Goal: Task Accomplishment & Management: Manage account settings

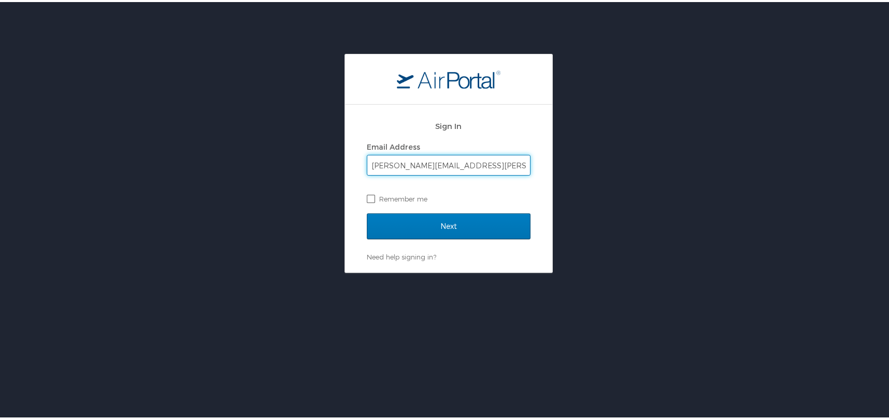
type input "[PERSON_NAME][EMAIL_ADDRESS][PERSON_NAME][DOMAIN_NAME]"
click at [367, 198] on label "Remember me" at bounding box center [449, 197] width 164 height 16
click at [367, 198] on input "Remember me" at bounding box center [370, 196] width 7 height 7
checkbox input "true"
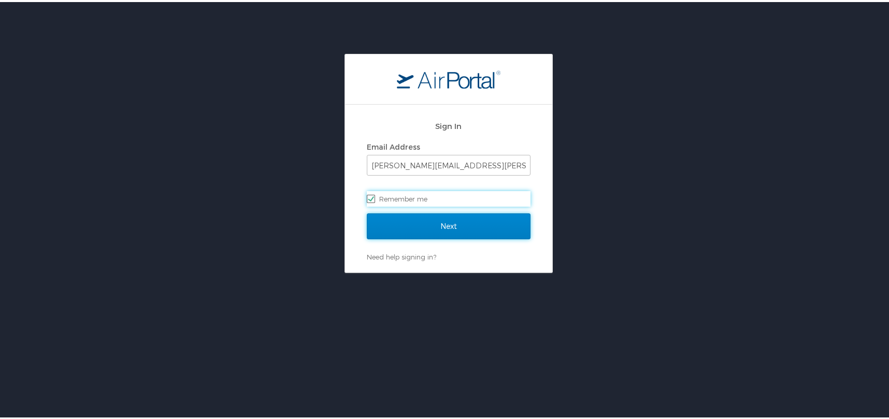
click at [448, 224] on input "Next" at bounding box center [449, 224] width 164 height 26
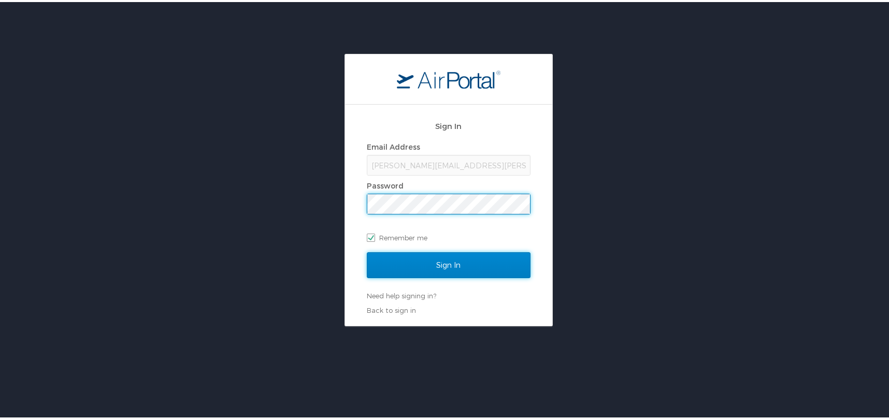
click at [442, 264] on input "Sign In" at bounding box center [449, 263] width 164 height 26
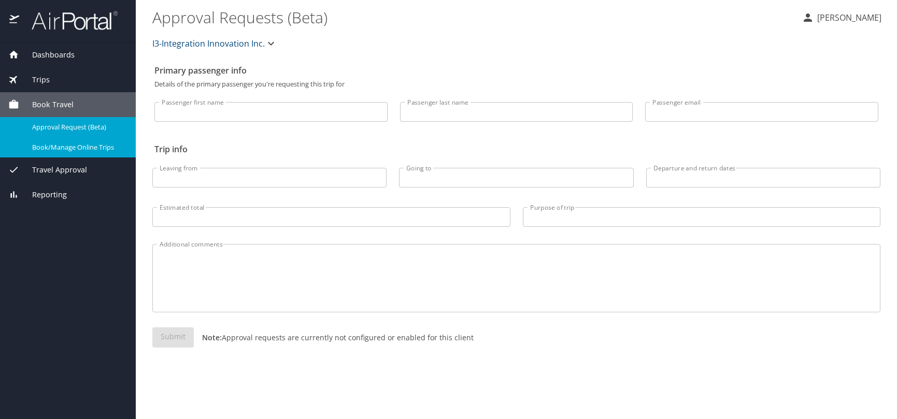
click at [65, 148] on span "Book/Manage Online Trips" at bounding box center [77, 147] width 91 height 10
click at [834, 18] on p "Michael Parker" at bounding box center [847, 17] width 67 height 12
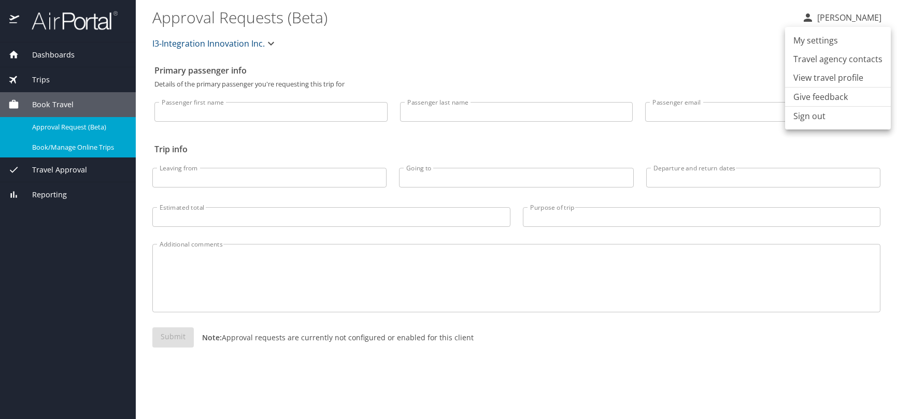
click at [821, 78] on li "View travel profile" at bounding box center [838, 77] width 106 height 19
